Goal: Complete application form: Complete application form

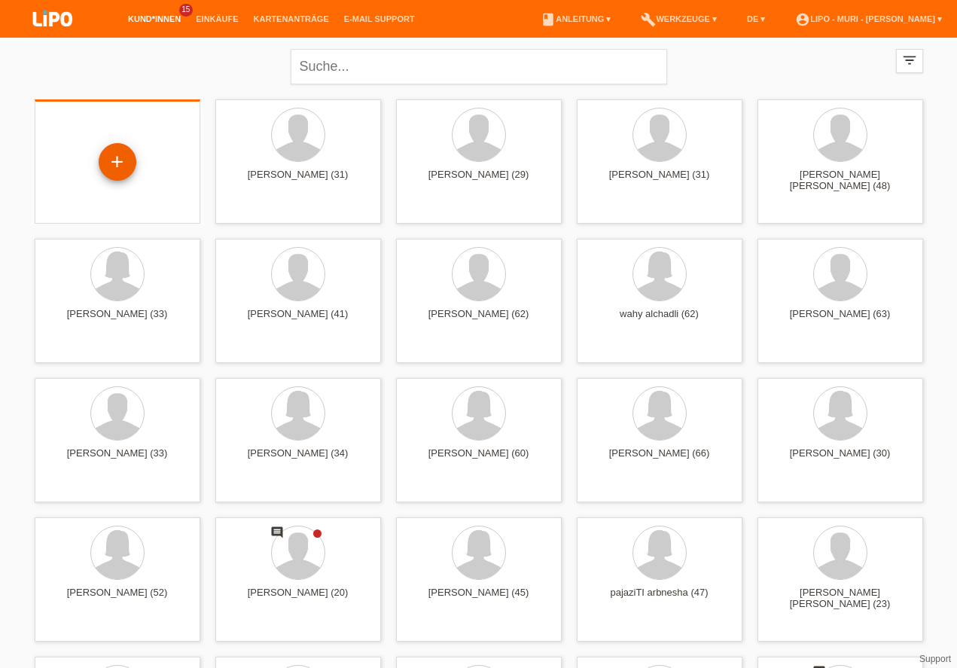
click at [108, 149] on div "+" at bounding box center [118, 162] width 38 height 38
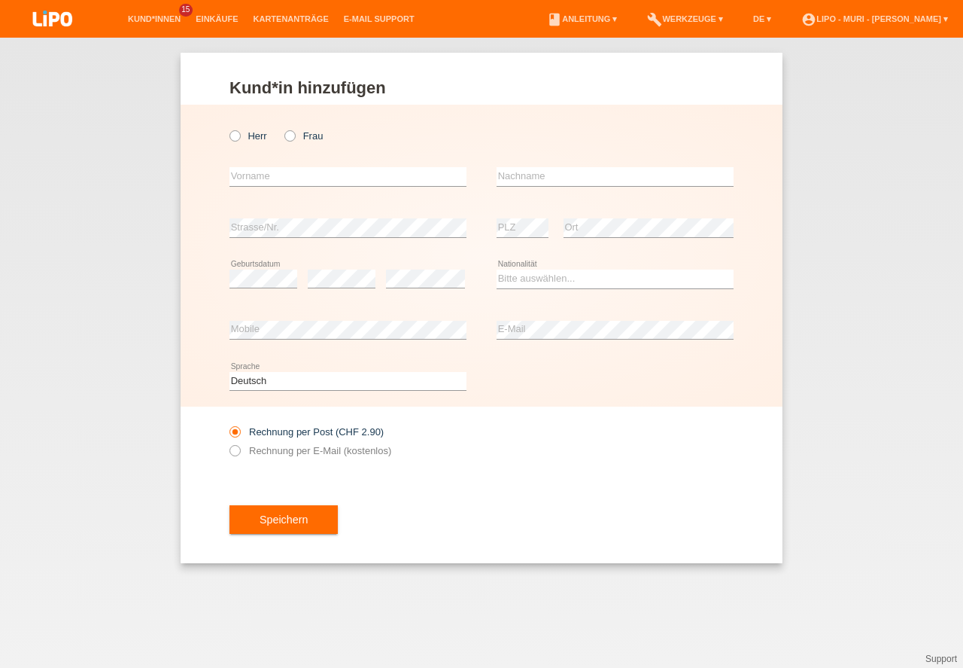
drag, startPoint x: 236, startPoint y: 132, endPoint x: 276, endPoint y: 175, distance: 58.6
click at [227, 128] on icon at bounding box center [227, 128] width 0 height 0
click at [235, 134] on input "Herr" at bounding box center [235, 135] width 10 height 10
radio input "true"
click at [273, 176] on input "text" at bounding box center [348, 176] width 237 height 19
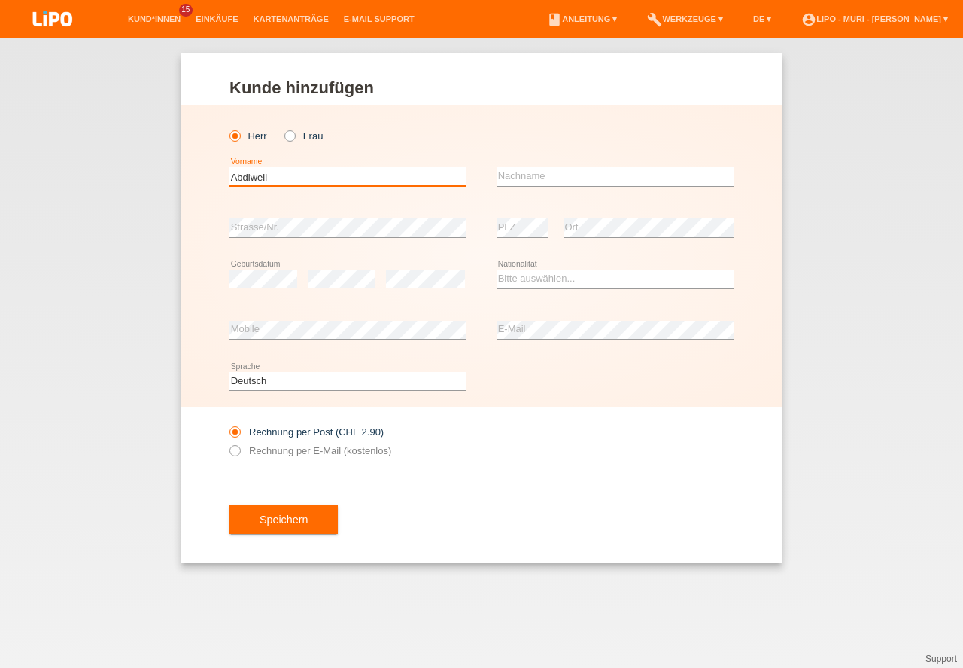
type input "Abdiweli"
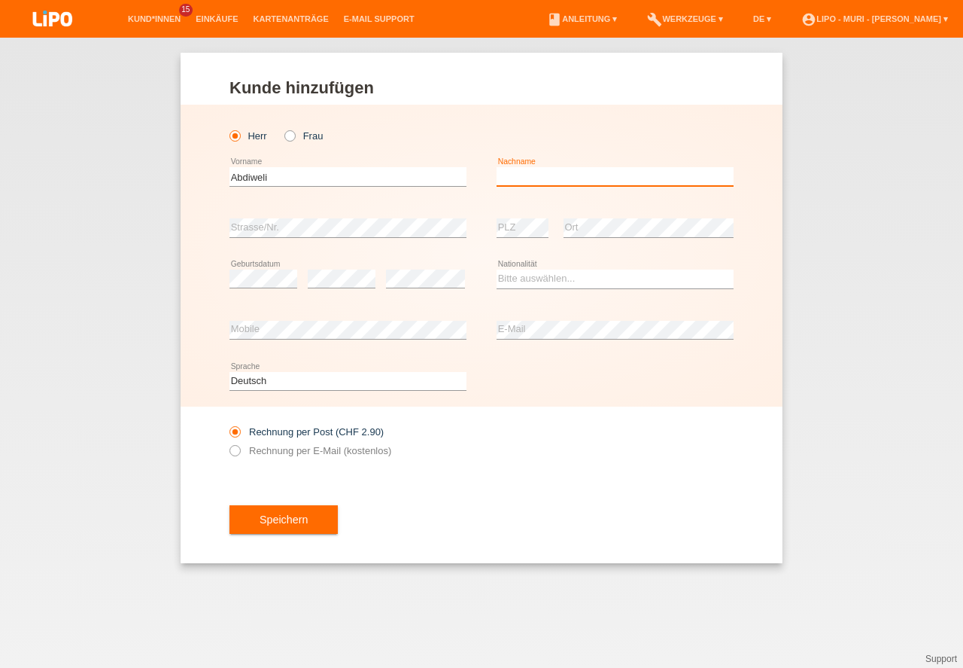
click at [540, 173] on input "text" at bounding box center [615, 176] width 237 height 19
type input "[PERSON_NAME]"
click at [373, 239] on div "error Strasse/Nr." at bounding box center [348, 227] width 237 height 51
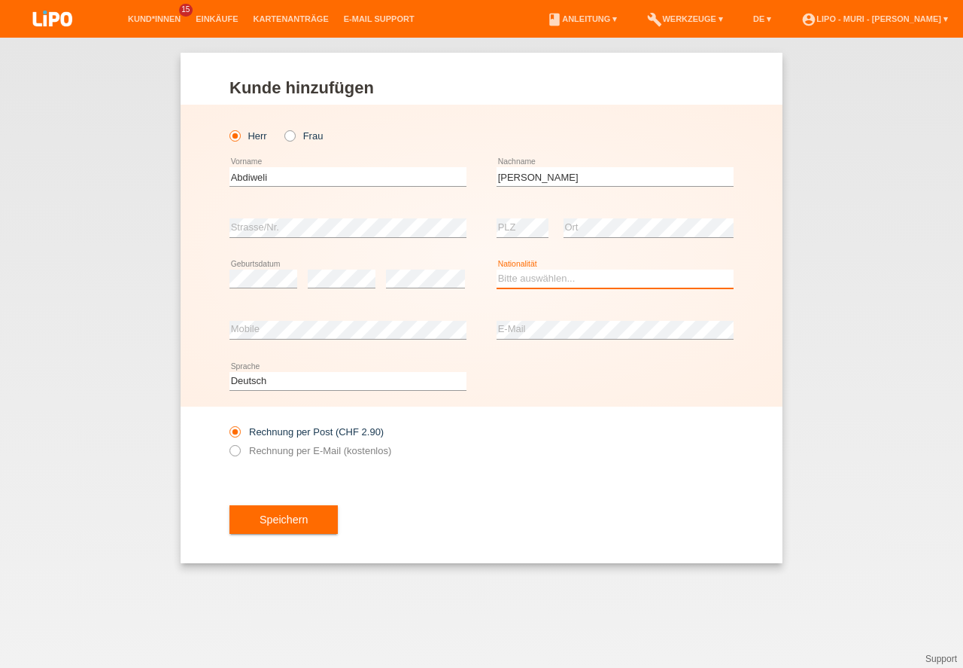
click at [558, 280] on select "Bitte auswählen... Schweiz Deutschland Liechtenstein Österreich ------------ Af…" at bounding box center [615, 278] width 237 height 18
select select "SO"
click at [0, 0] on option "Somalia" at bounding box center [0, 0] width 0 height 0
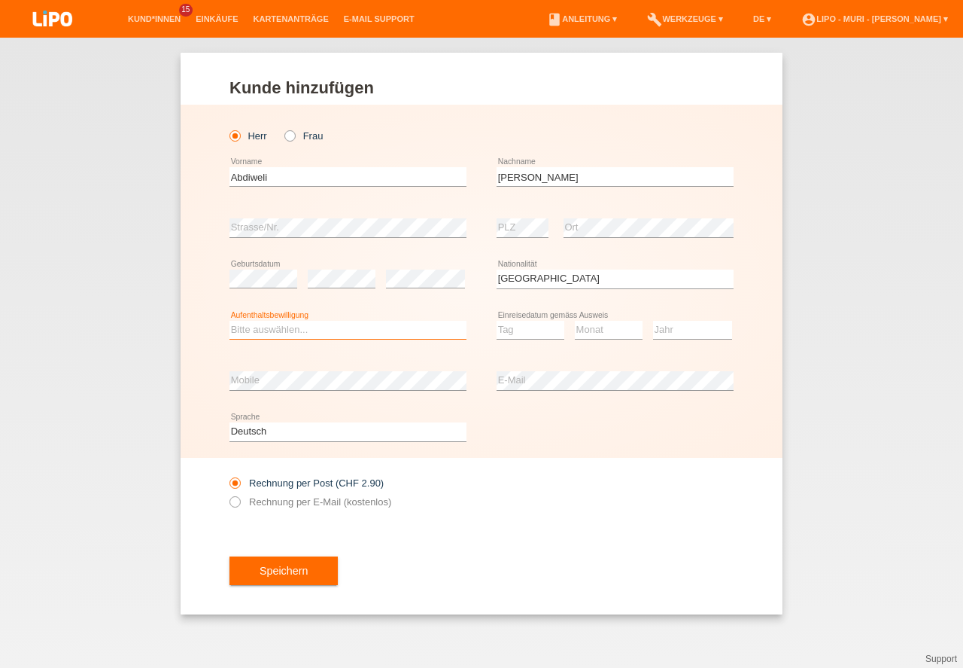
click at [338, 330] on select "Bitte auswählen... C B B - Flüchtlingsstatus Andere" at bounding box center [348, 330] width 237 height 18
select select "C"
click at [0, 0] on option "C" at bounding box center [0, 0] width 0 height 0
click at [518, 333] on select "Tag 01 02 03 04 05 06 07 08 09 10 11" at bounding box center [531, 330] width 68 height 18
click at [611, 333] on select "Monat 01 02 03 04 05 06 07 08 09 10 11" at bounding box center [609, 330] width 68 height 18
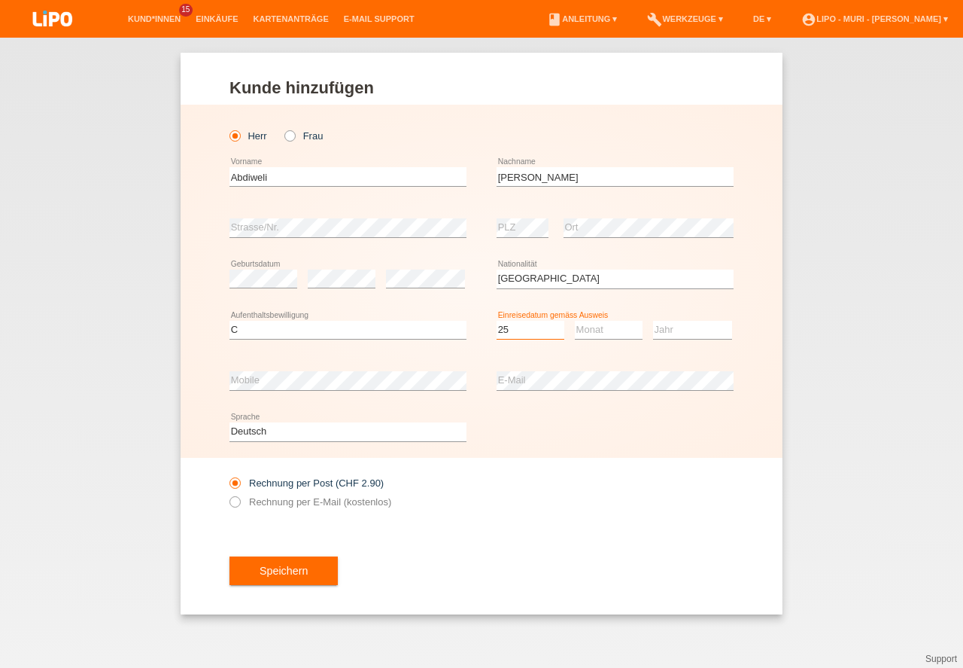
select select "25"
click at [611, 333] on select "Monat 01 02 03 04 05 06 07 08 09 10 11" at bounding box center [609, 330] width 68 height 18
select select "05"
click at [707, 329] on select "Jahr 2025 2024 2023 2022 2021 2020 2019 2018 2017 2016 2015 2014 2013 2012 2011…" at bounding box center [692, 330] width 79 height 18
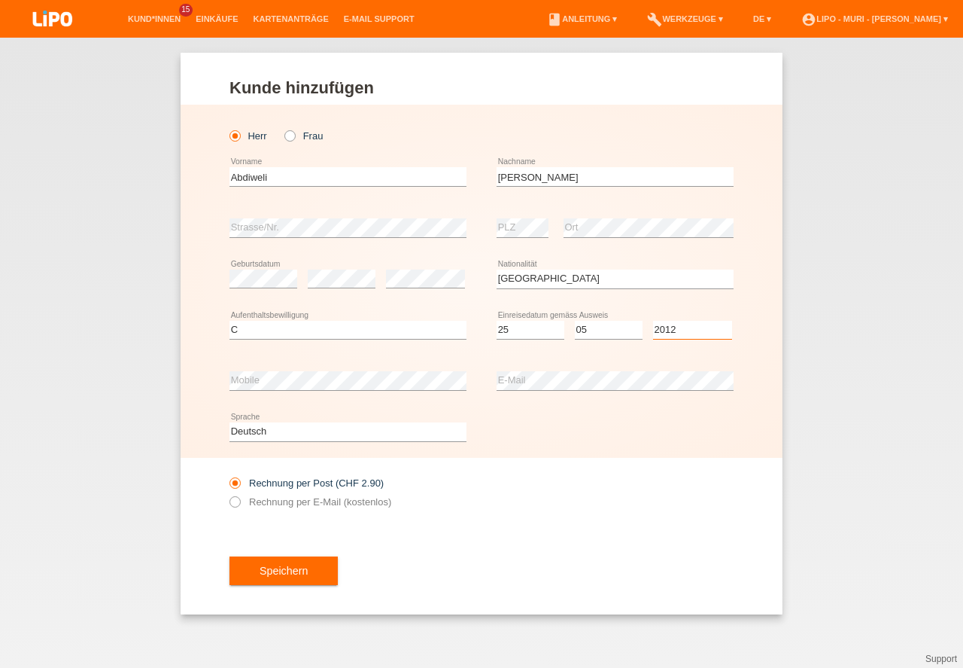
select select "2012"
click at [283, 437] on select "Deutsch Français Italiano English" at bounding box center [348, 431] width 237 height 18
click at [373, 455] on div "Deutsch Français Italiano English error Sprache" at bounding box center [348, 431] width 237 height 51
click at [302, 580] on button "Speichern" at bounding box center [284, 570] width 108 height 29
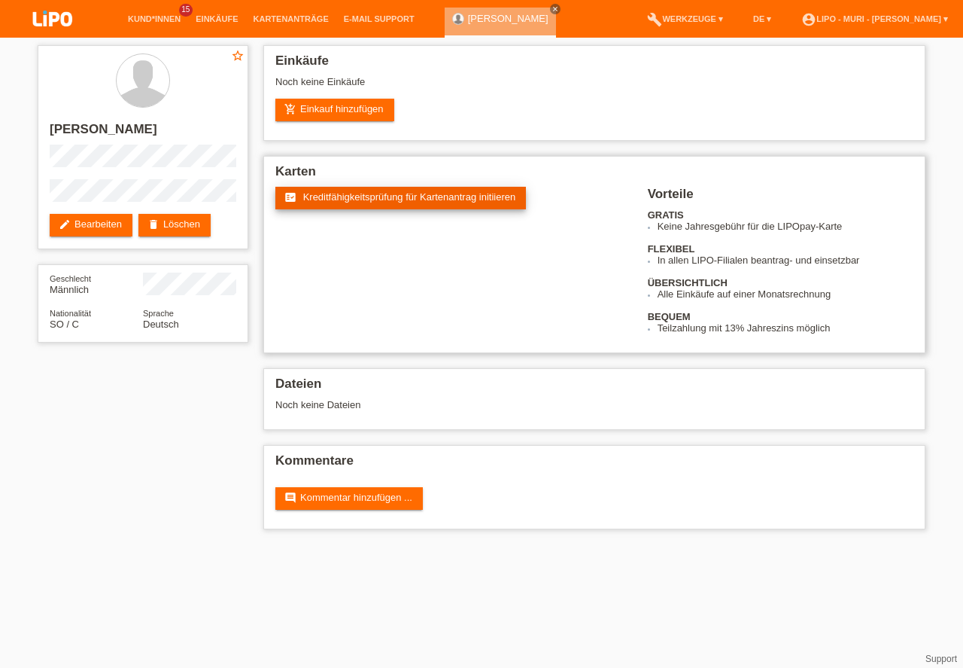
click at [427, 203] on link "fact_check Kreditfähigkeitsprüfung für Kartenantrag initiieren" at bounding box center [400, 198] width 251 height 23
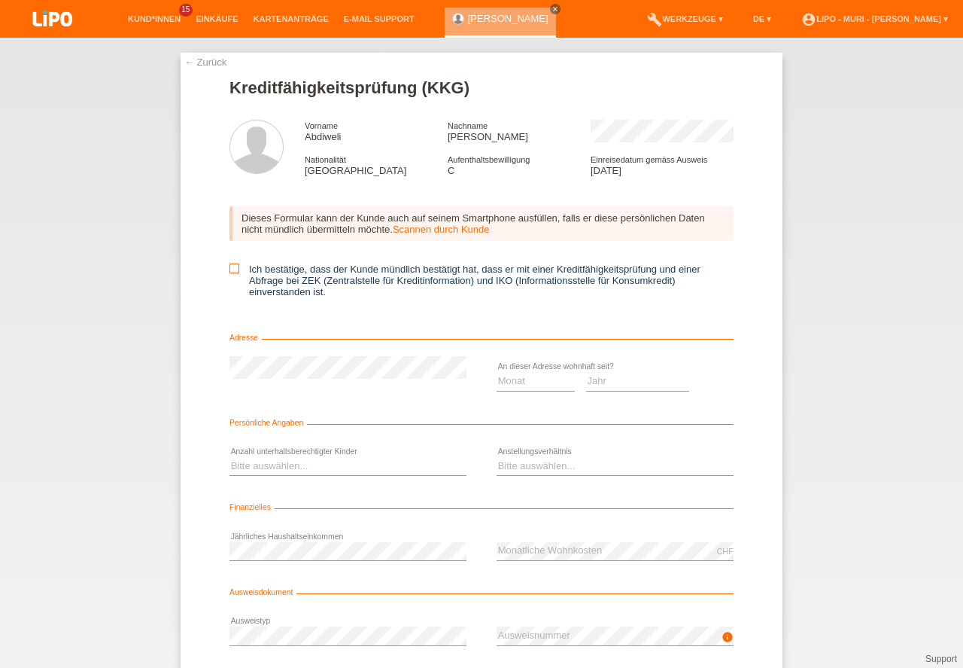
click at [236, 265] on input "Ich bestätige, dass der Kunde mündlich bestätigt hat, dass er mit einer Kreditf…" at bounding box center [235, 268] width 10 height 10
checkbox input "true"
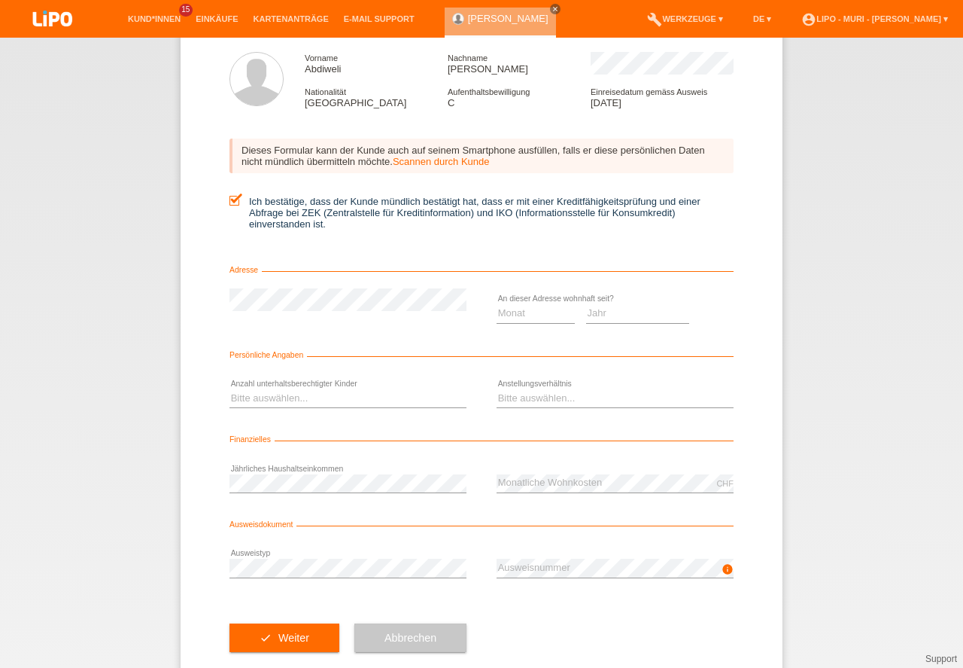
scroll to position [99, 0]
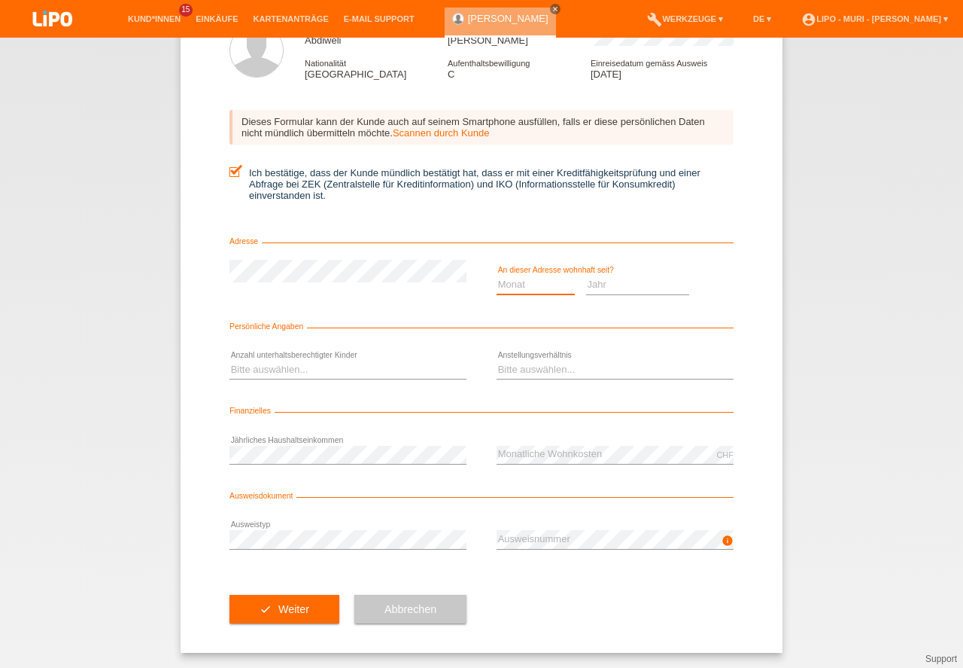
click at [557, 282] on select "Monat 01 02 03 04 05 06 07 08 09 10" at bounding box center [536, 284] width 78 height 18
select select "11"
click at [0, 0] on option "11" at bounding box center [0, 0] width 0 height 0
click at [607, 282] on select "Jahr 2025 2024 2023 2022 2021 2020 2019 2018 2017 2016 2015 2014 2013 2012 2011…" at bounding box center [638, 284] width 104 height 18
click at [382, 363] on select "Bitte auswählen... 0 1 2 3 4 5 6 7 8 9" at bounding box center [348, 370] width 237 height 18
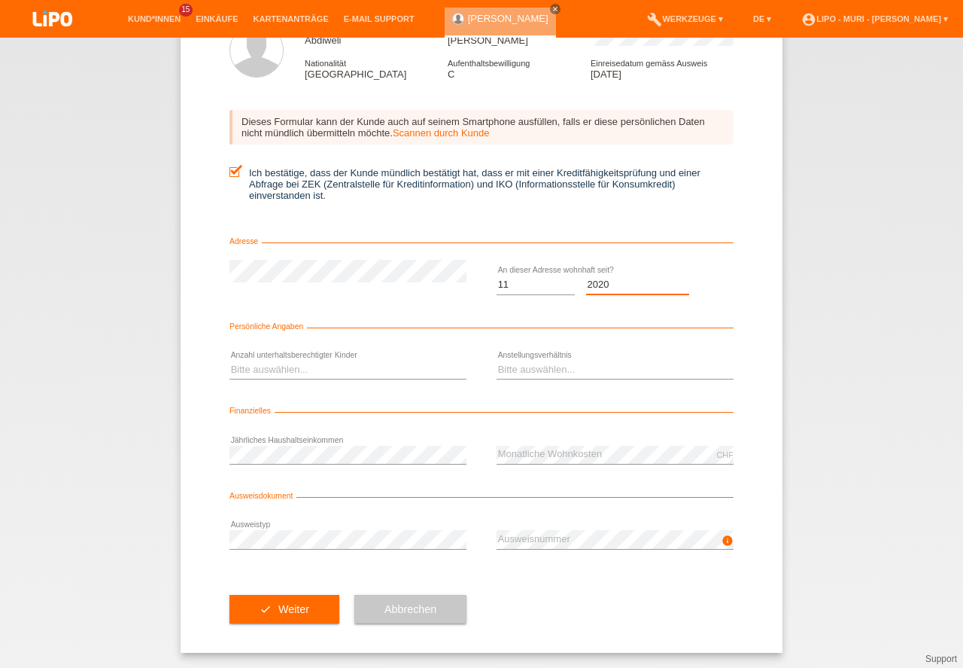
select select "2020"
click at [325, 367] on select "Bitte auswählen... 0 1 2 3 4 5 6 7 8 9" at bounding box center [348, 370] width 237 height 18
click at [528, 364] on select "Bitte auswählen... Unbefristet Befristet Lehrling/Student Pensioniert Nicht arb…" at bounding box center [615, 370] width 237 height 18
click at [332, 361] on select "Bitte auswählen... 0 1 2 3 4 5 6 7 8 9" at bounding box center [348, 370] width 237 height 18
select select "0"
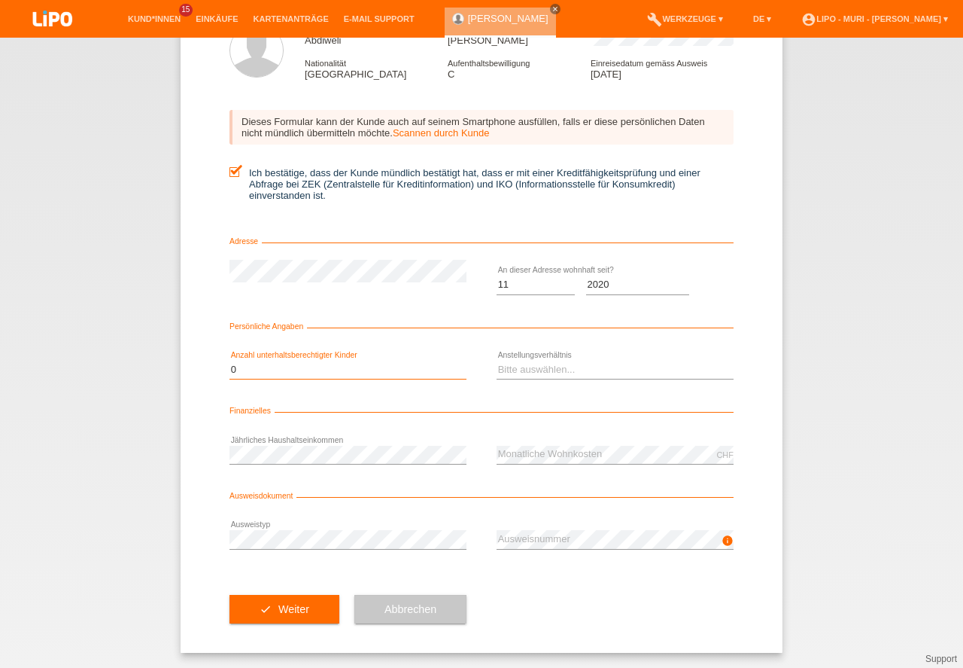
click at [0, 0] on option "0" at bounding box center [0, 0] width 0 height 0
click at [585, 370] on select "Bitte auswählen... Unbefristet Befristet Lehrling/Student Pensioniert Nicht arb…" at bounding box center [615, 370] width 237 height 18
select select "UNLIMITED"
click at [0, 0] on option "Unbefristet" at bounding box center [0, 0] width 0 height 0
click at [566, 580] on div "check Weiter Abbrechen" at bounding box center [482, 608] width 504 height 87
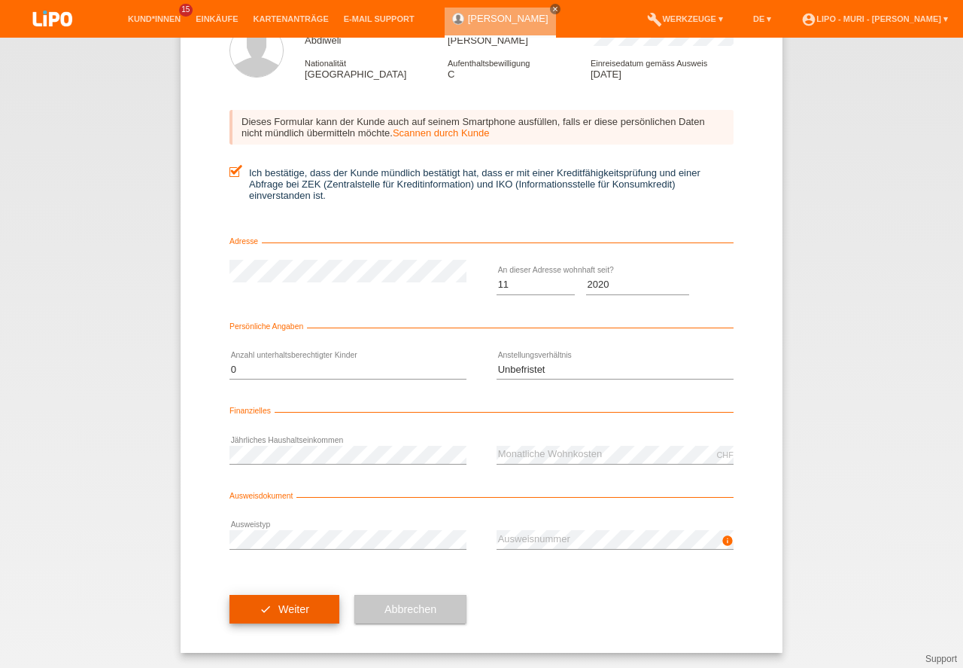
click at [271, 609] on button "check Weiter" at bounding box center [285, 609] width 110 height 29
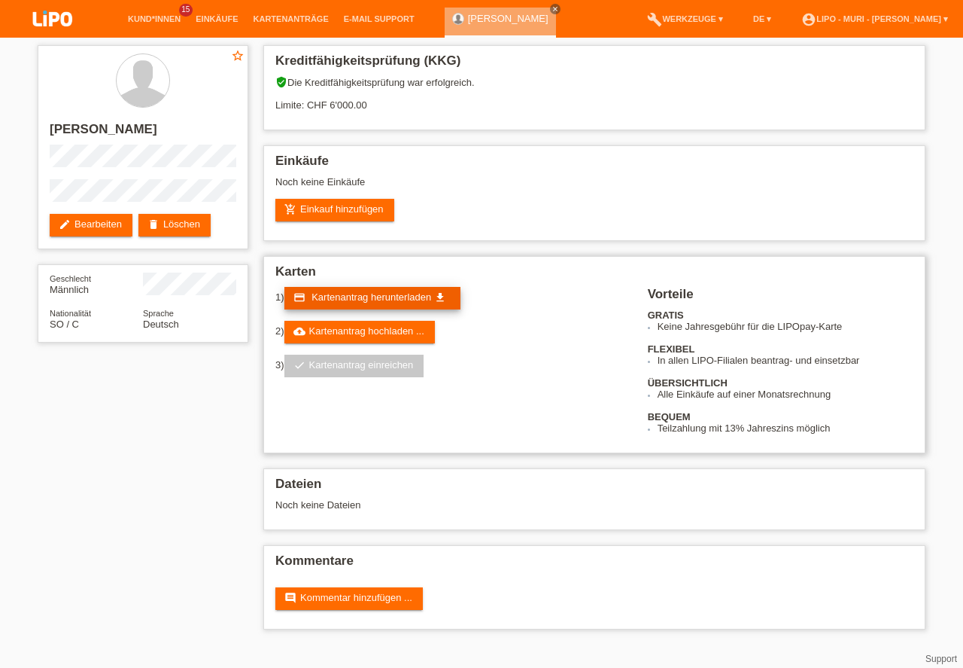
click at [413, 302] on span "Kartenantrag herunterladen" at bounding box center [372, 296] width 120 height 11
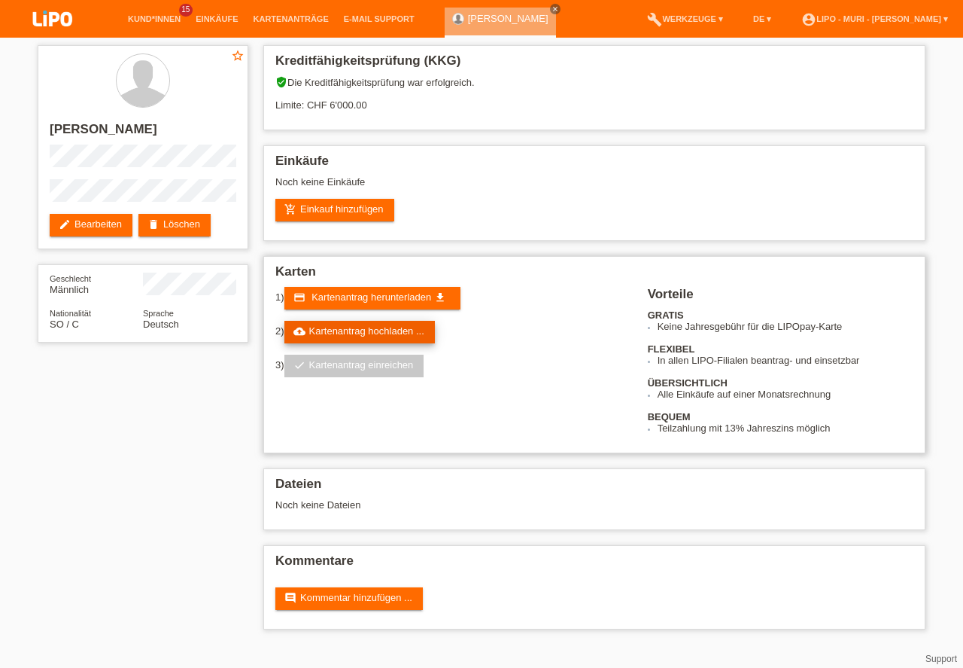
click at [369, 331] on link "cloud_upload Kartenantrag hochladen ..." at bounding box center [359, 332] width 151 height 23
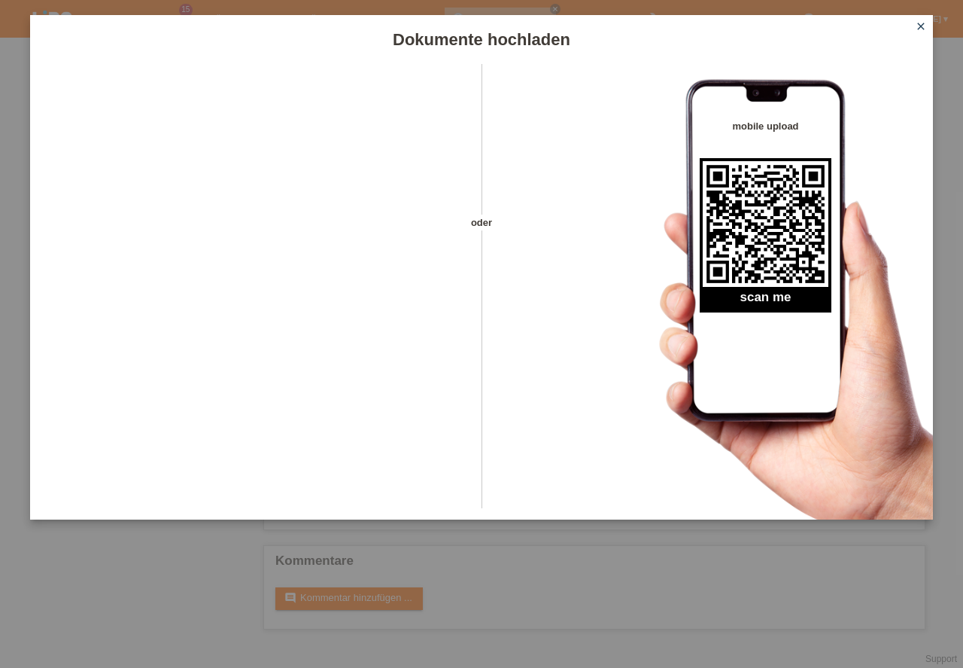
click at [917, 22] on icon "close" at bounding box center [921, 26] width 12 height 12
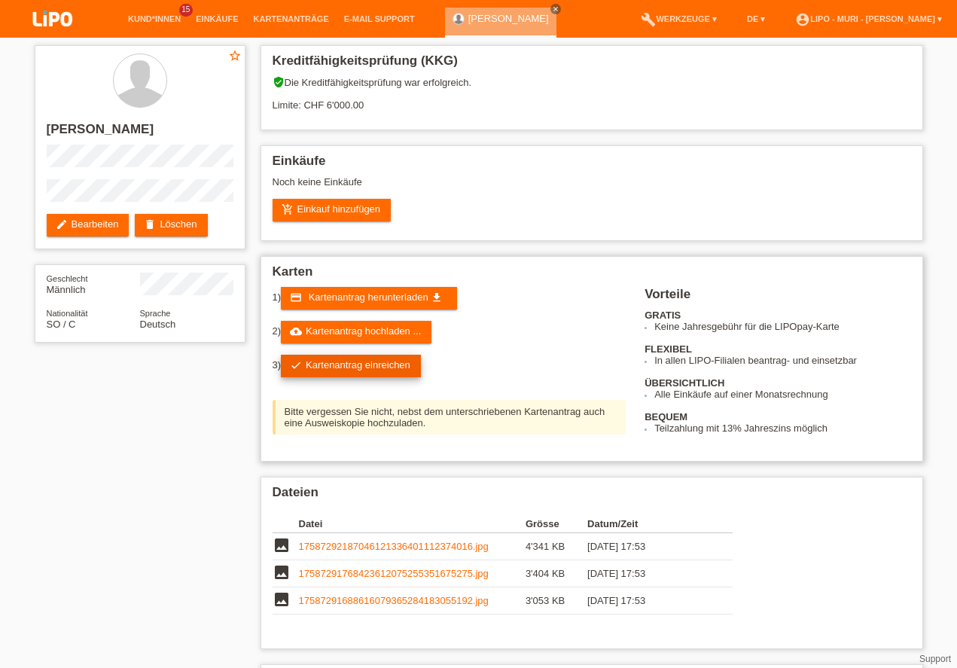
click at [385, 365] on link "check Kartenantrag einreichen" at bounding box center [351, 365] width 140 height 23
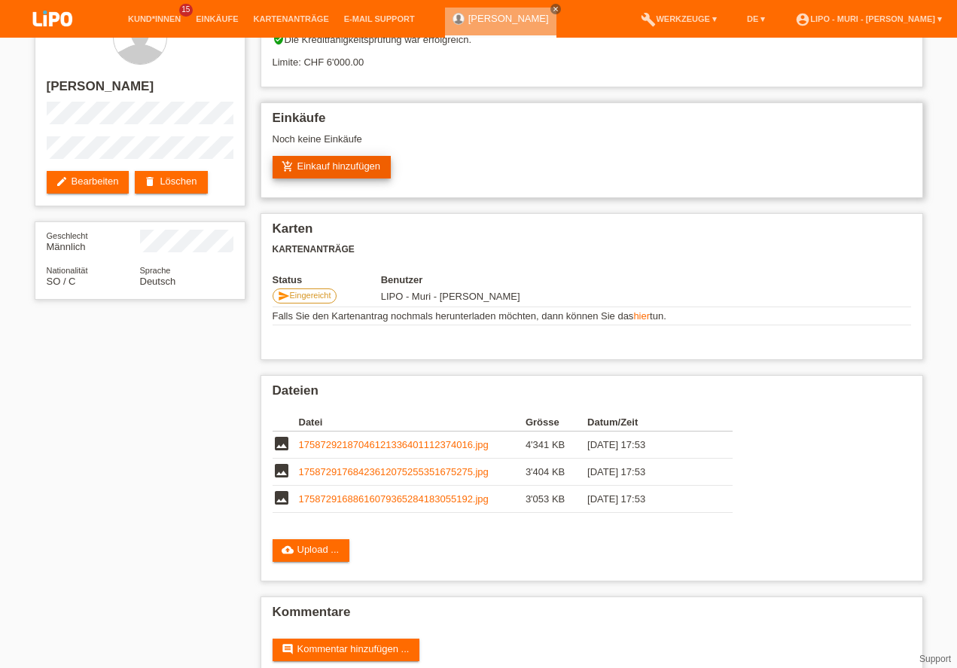
click at [373, 178] on link "add_shopping_cart Einkauf hinzufügen" at bounding box center [331, 167] width 119 height 23
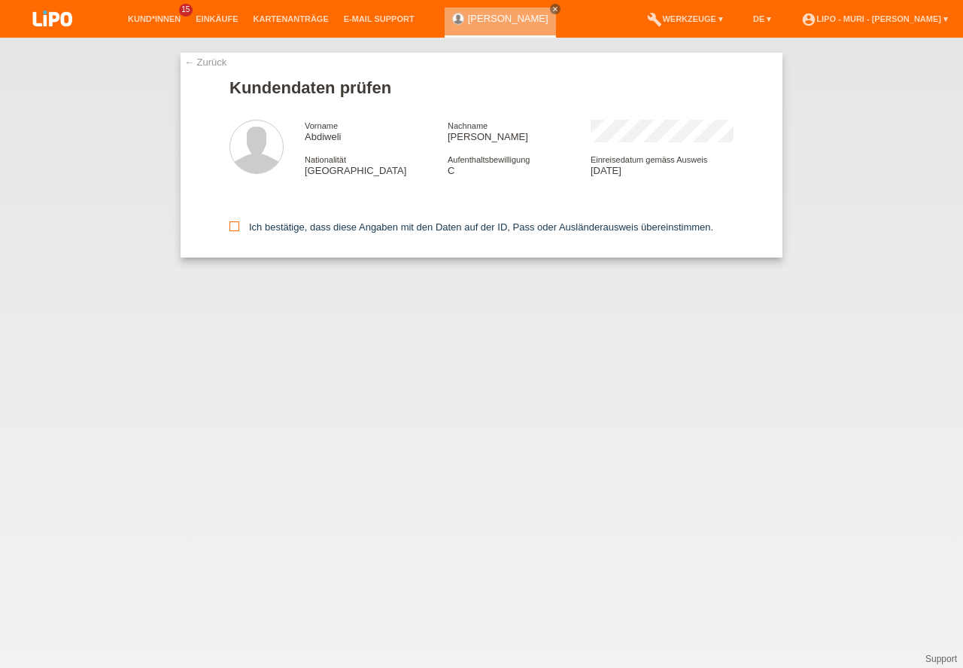
click at [237, 228] on icon at bounding box center [235, 226] width 10 height 10
click at [237, 228] on input "Ich bestätige, dass diese Angaben mit den Daten auf der ID, Pass oder Ausländer…" at bounding box center [235, 226] width 10 height 10
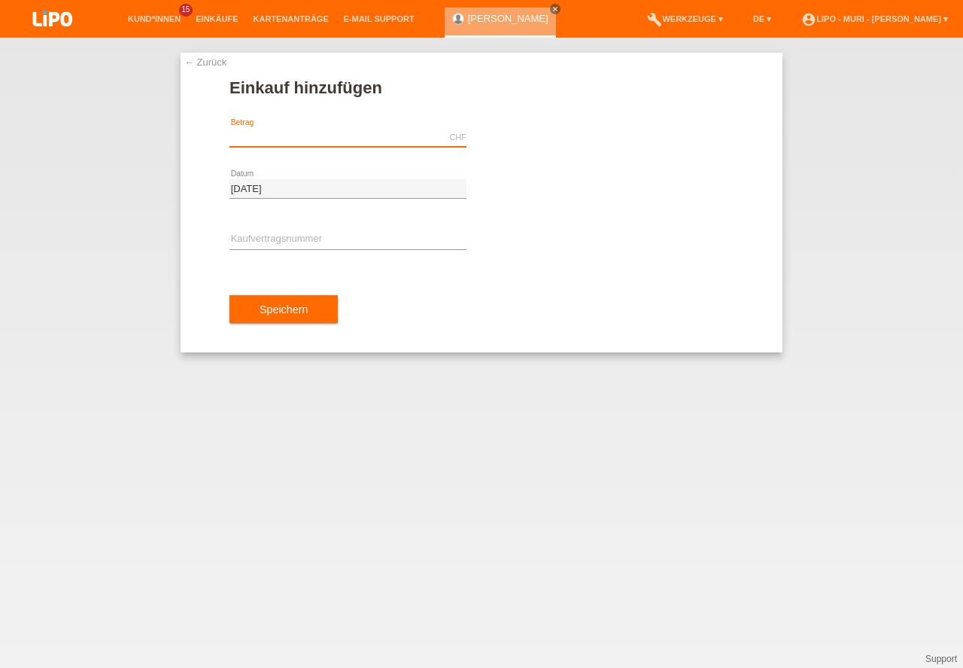
click at [317, 131] on input "text" at bounding box center [348, 137] width 237 height 19
type input "2437.00"
click at [321, 243] on input "text" at bounding box center [348, 239] width 237 height 19
type input "v"
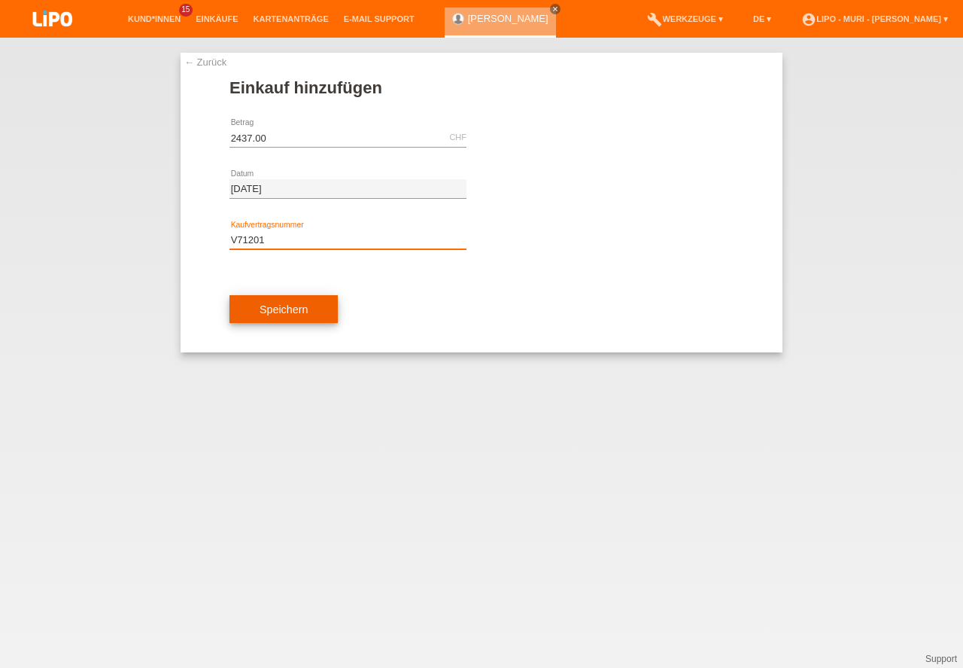
type input "V71201"
click at [291, 312] on button "Speichern" at bounding box center [284, 309] width 108 height 29
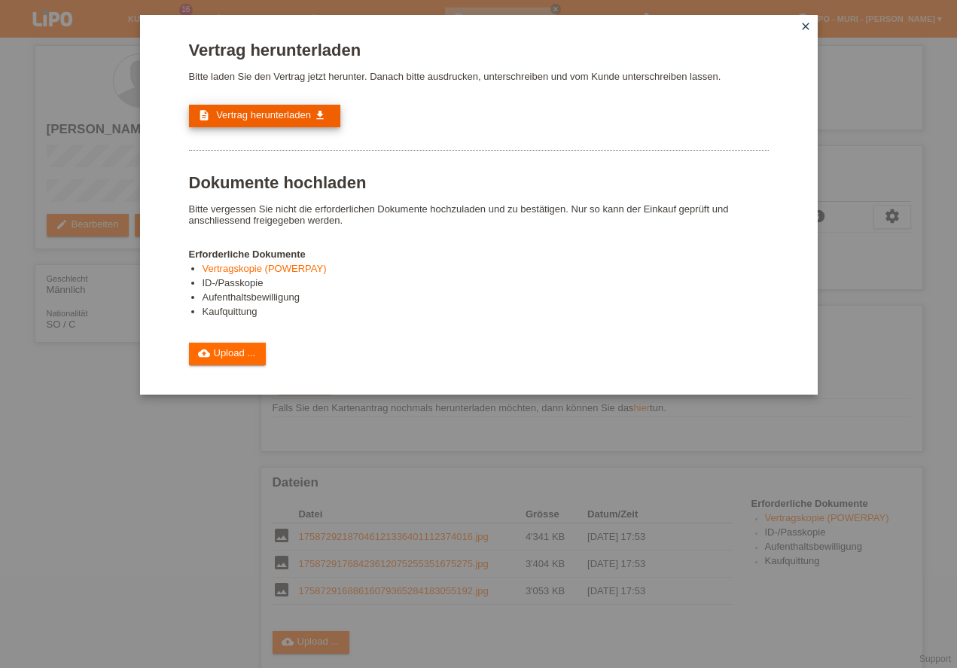
click at [260, 110] on span "Vertrag herunterladen" at bounding box center [263, 114] width 95 height 11
click at [220, 351] on link "cloud_upload Upload ..." at bounding box center [228, 353] width 78 height 23
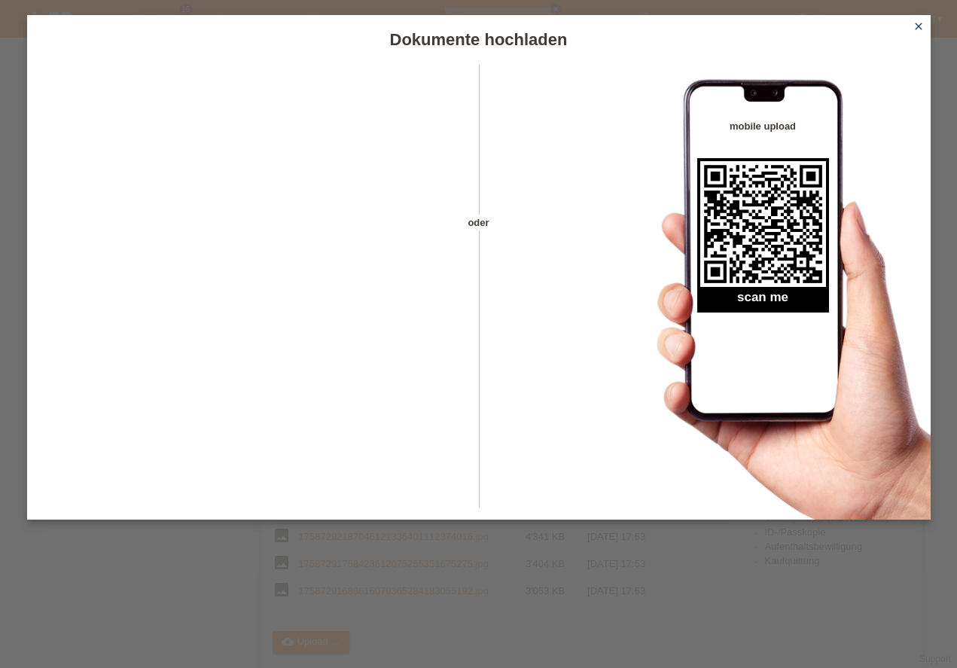
click at [608, 369] on div "oder mobile upload scan me" at bounding box center [478, 291] width 903 height 455
click at [923, 23] on icon "close" at bounding box center [918, 26] width 12 height 12
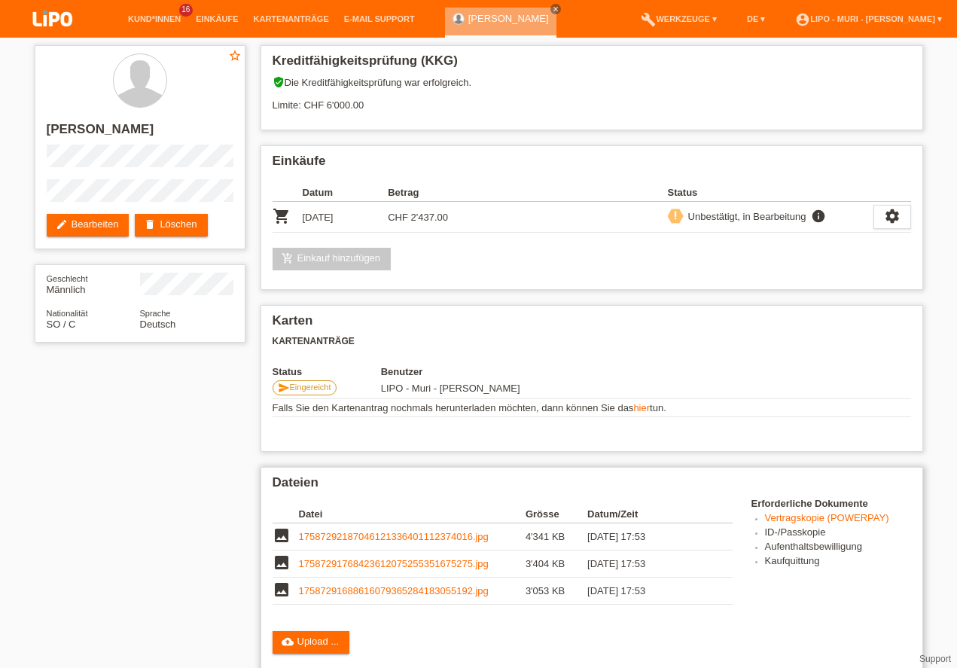
scroll to position [86, 0]
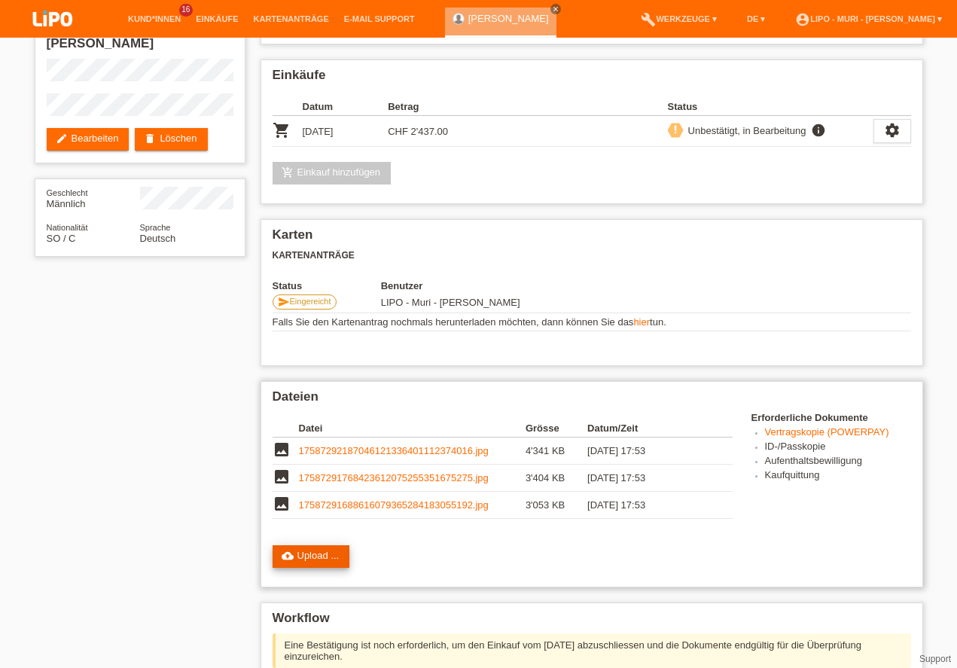
click at [337, 561] on link "cloud_upload Upload ..." at bounding box center [311, 556] width 78 height 23
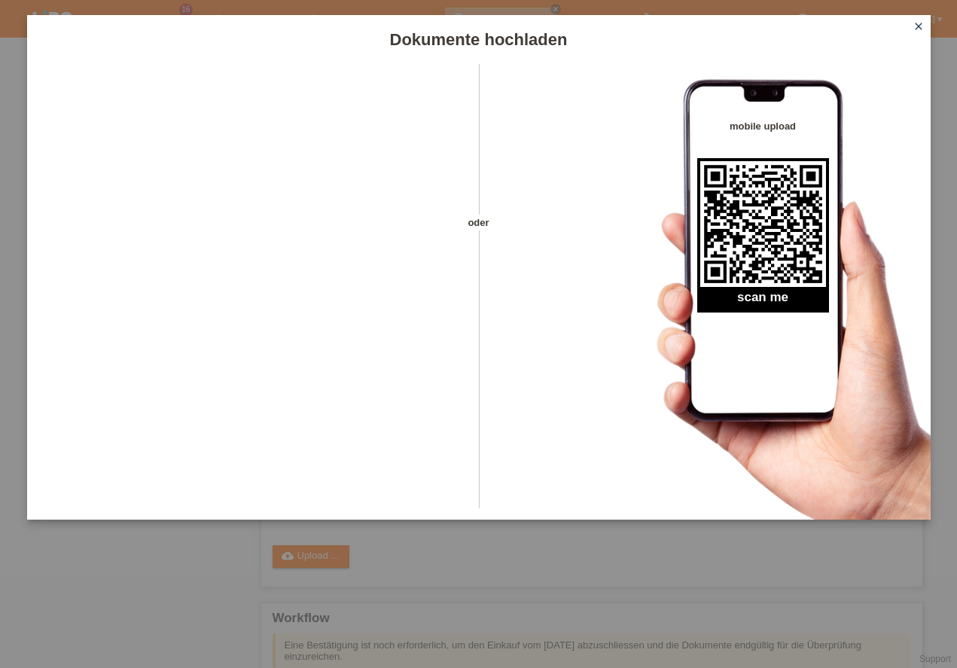
click at [923, 28] on icon "close" at bounding box center [918, 26] width 12 height 12
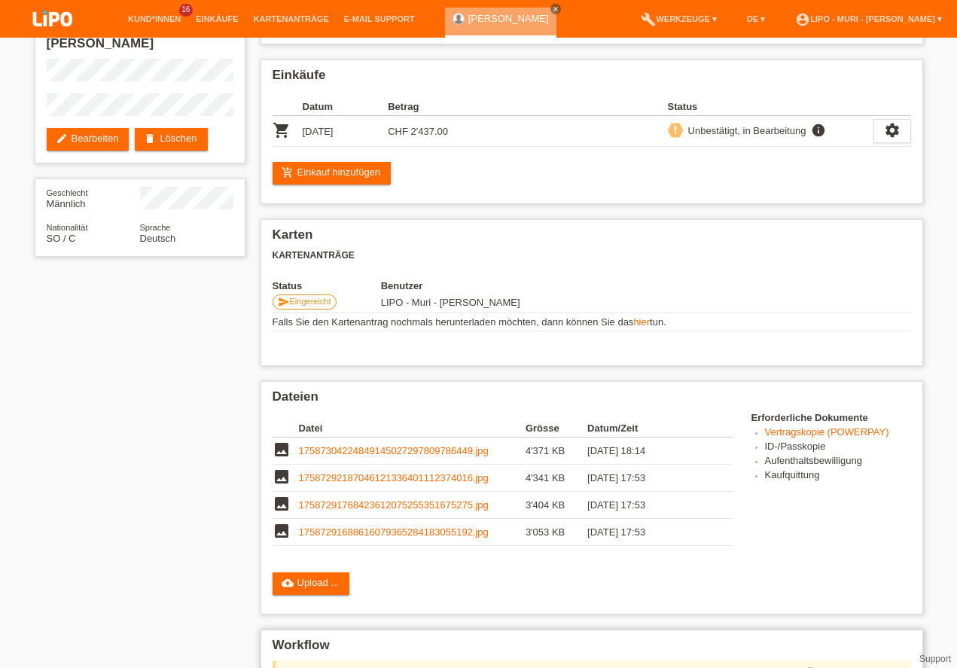
scroll to position [297, 0]
click at [321, 589] on link "cloud_upload Upload ..." at bounding box center [311, 583] width 78 height 23
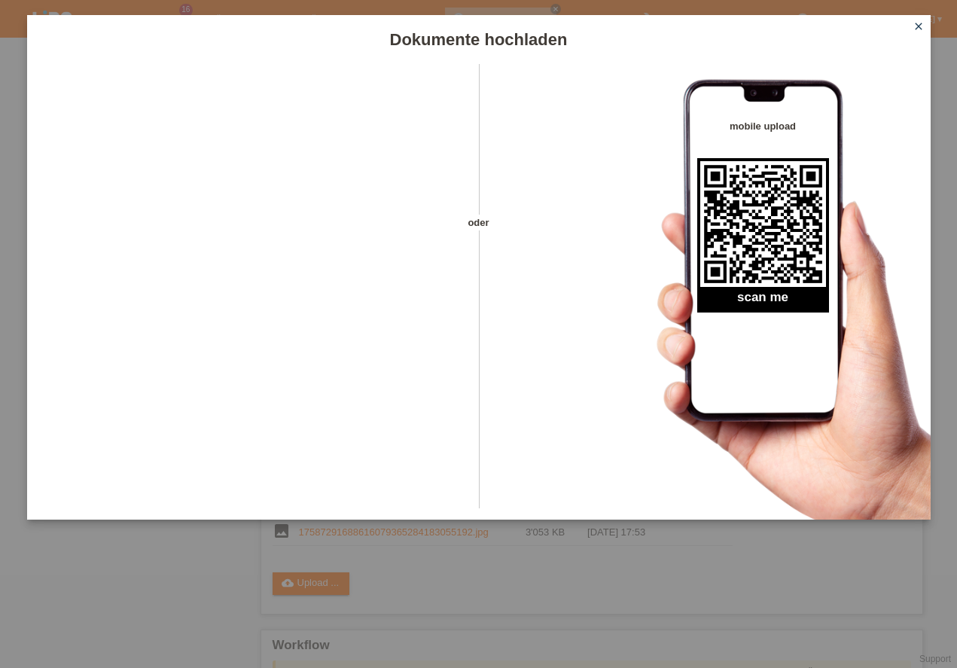
click at [915, 29] on icon "close" at bounding box center [918, 26] width 12 height 12
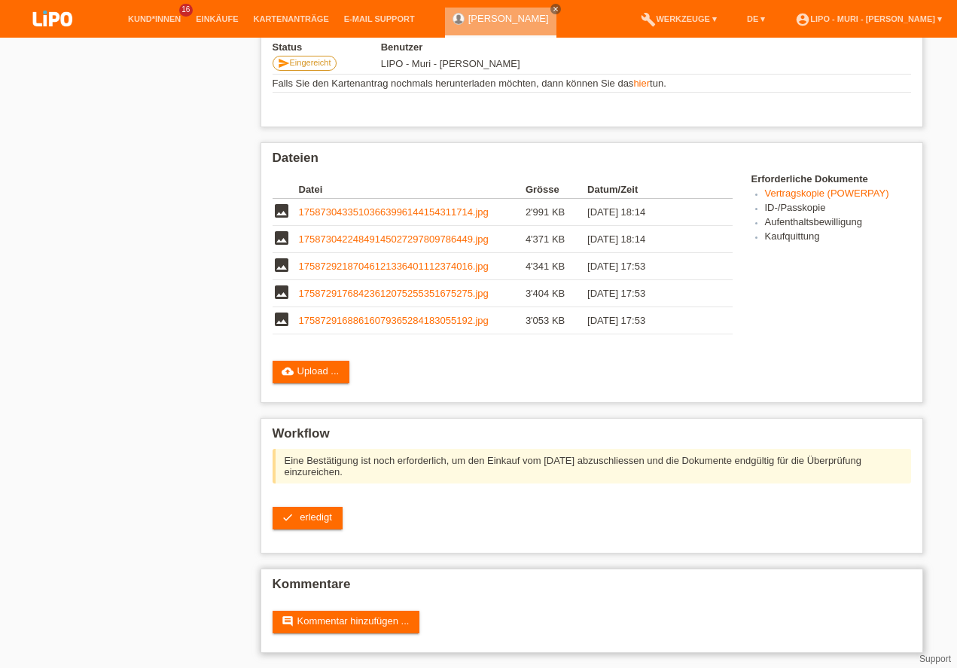
scroll to position [324, 0]
click at [320, 521] on span "erledigt" at bounding box center [316, 516] width 32 height 11
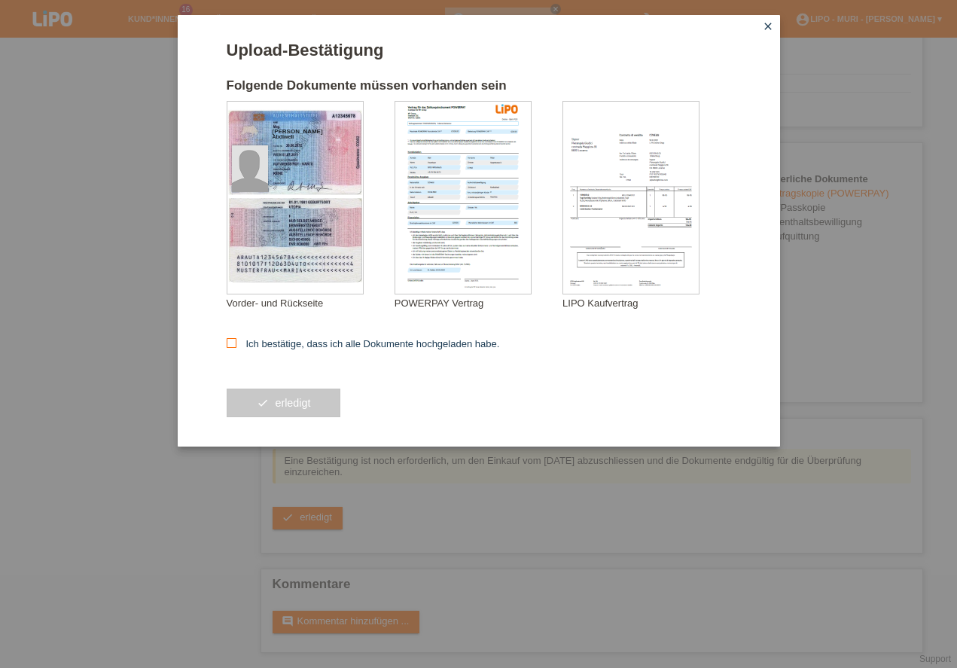
click at [236, 341] on input "Ich bestätige, dass ich alle Dokumente hochgeladen habe." at bounding box center [232, 343] width 10 height 10
checkbox input "true"
click at [306, 406] on button "check erledigt" at bounding box center [284, 402] width 114 height 29
